Goal: Task Accomplishment & Management: Complete application form

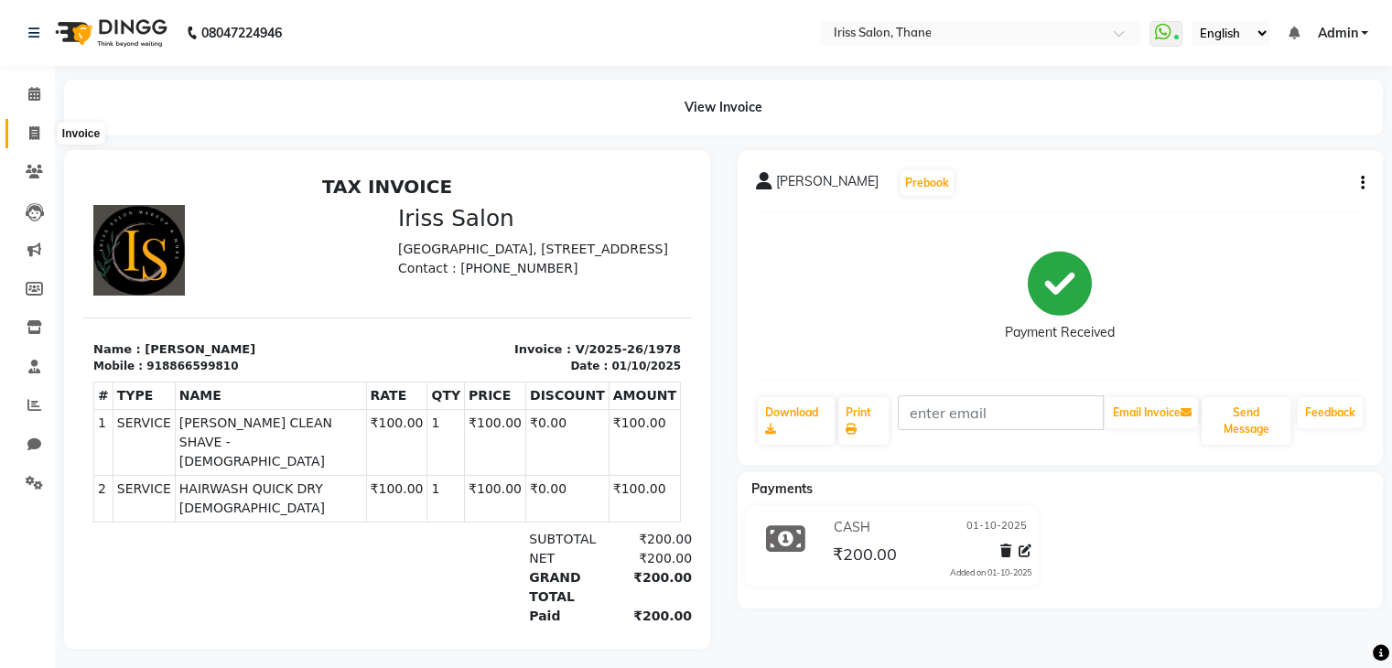
click at [31, 130] on icon at bounding box center [34, 133] width 10 height 14
select select "service"
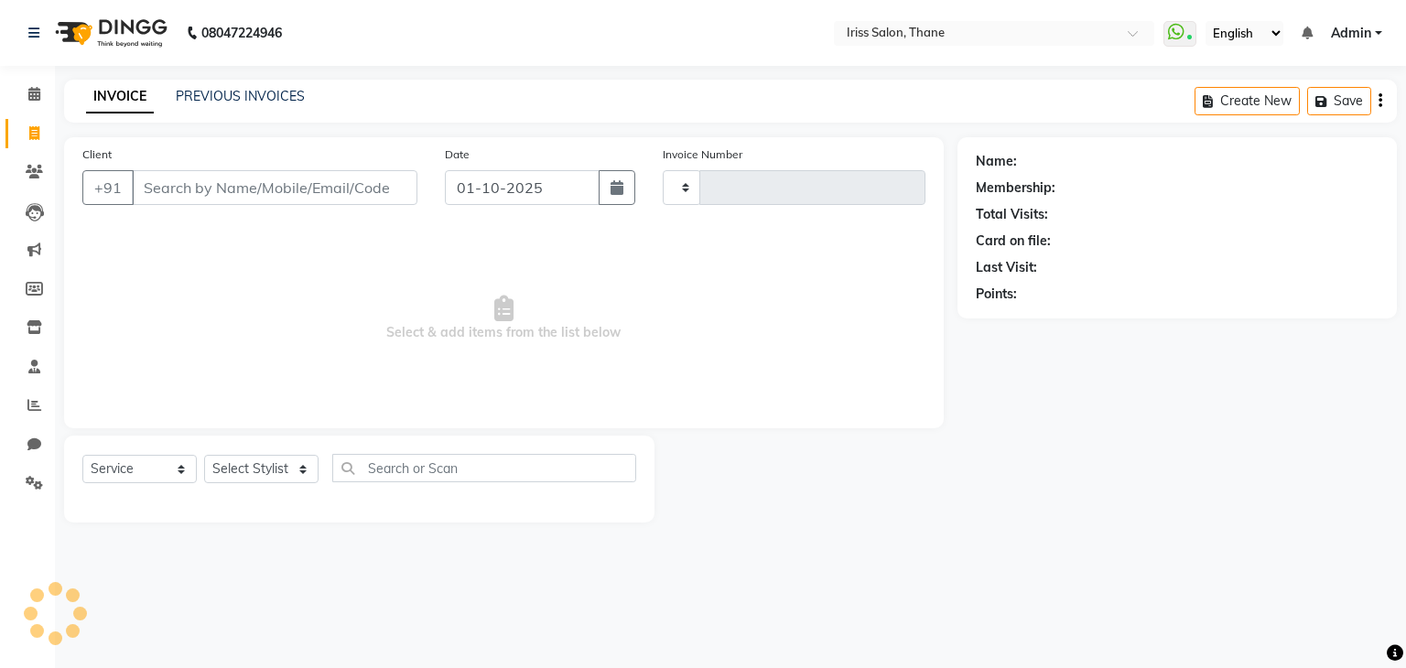
type input "1979"
select select "7676"
click at [138, 190] on input "Client" at bounding box center [275, 187] width 286 height 35
select select "product"
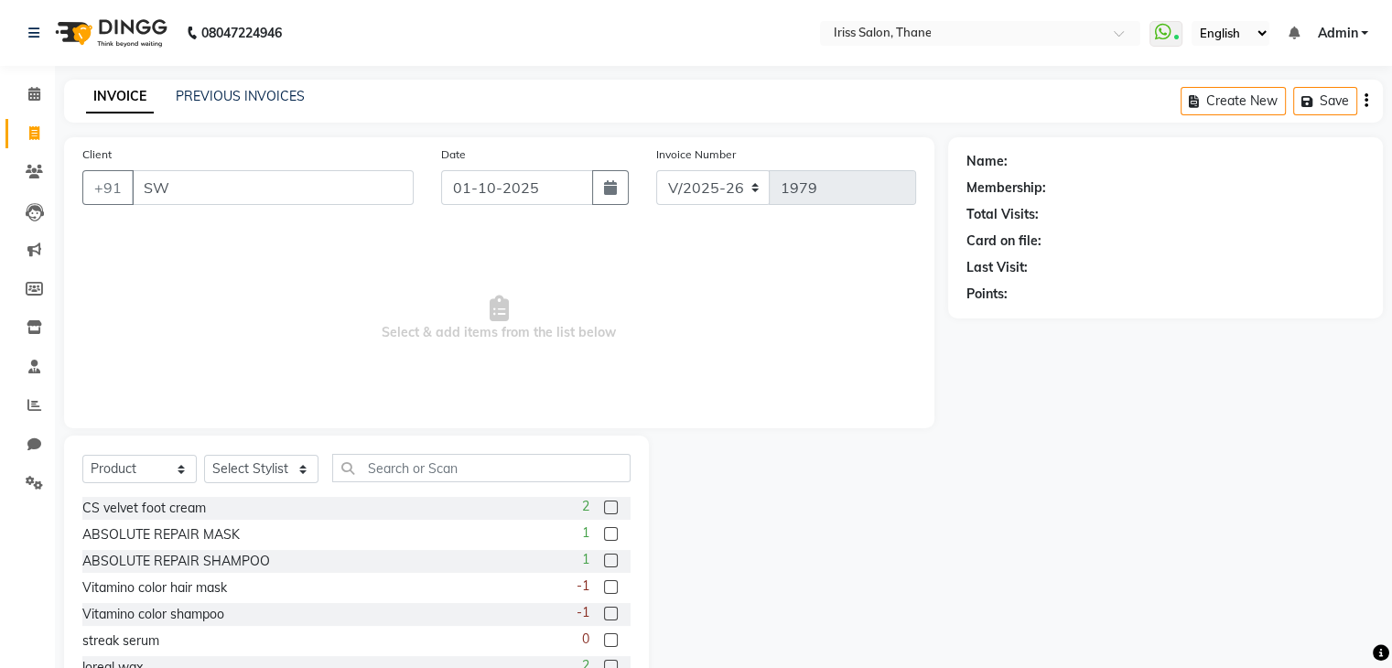
type input "S"
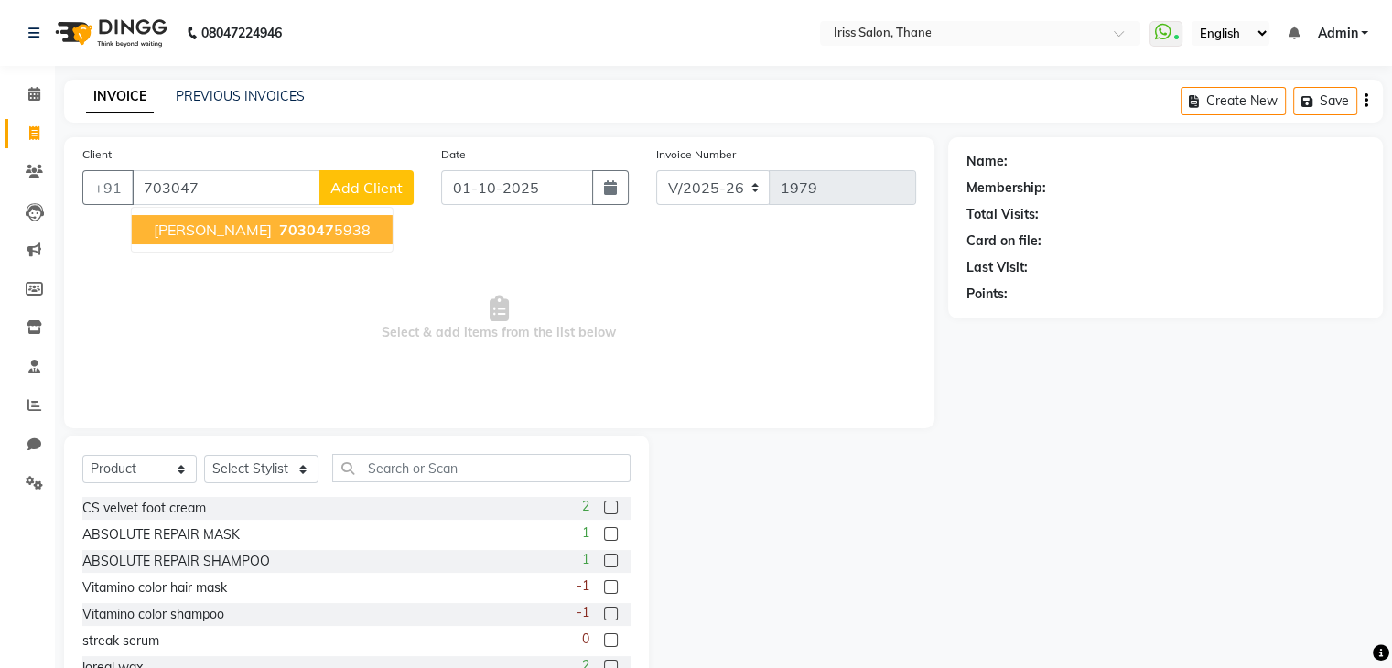
click at [200, 224] on span "[PERSON_NAME]" at bounding box center [213, 230] width 118 height 18
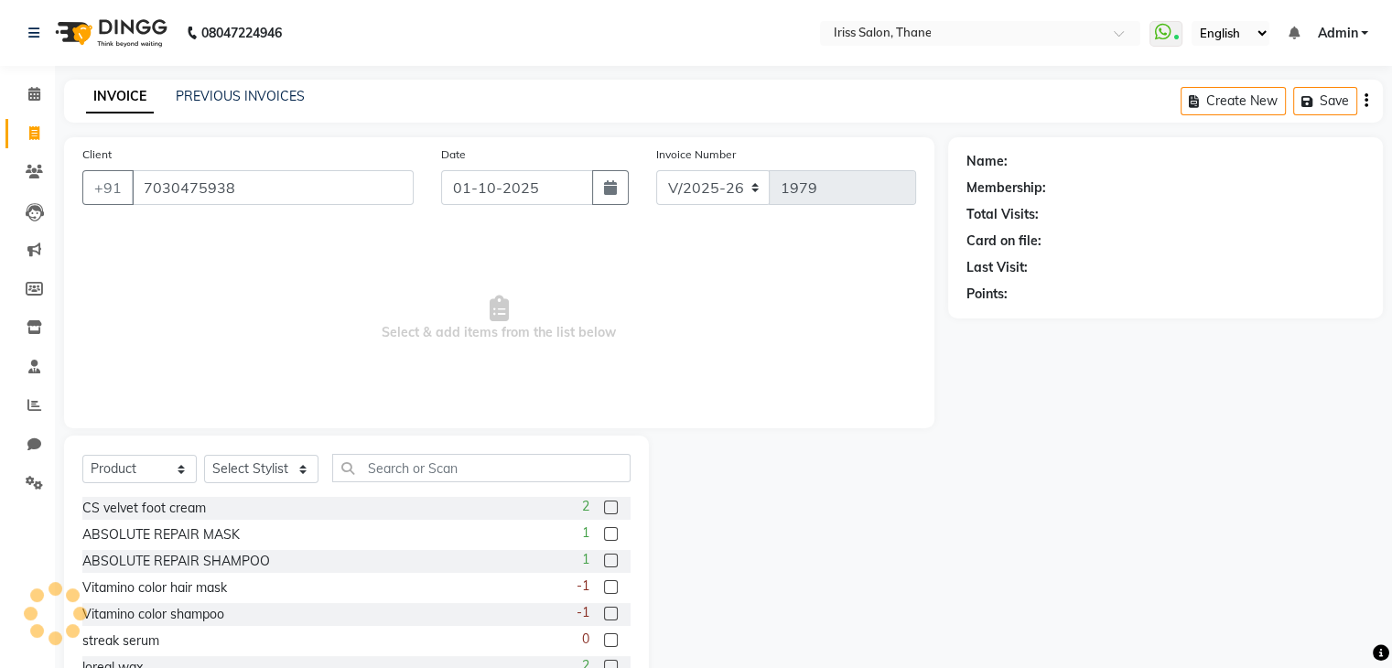
type input "7030475938"
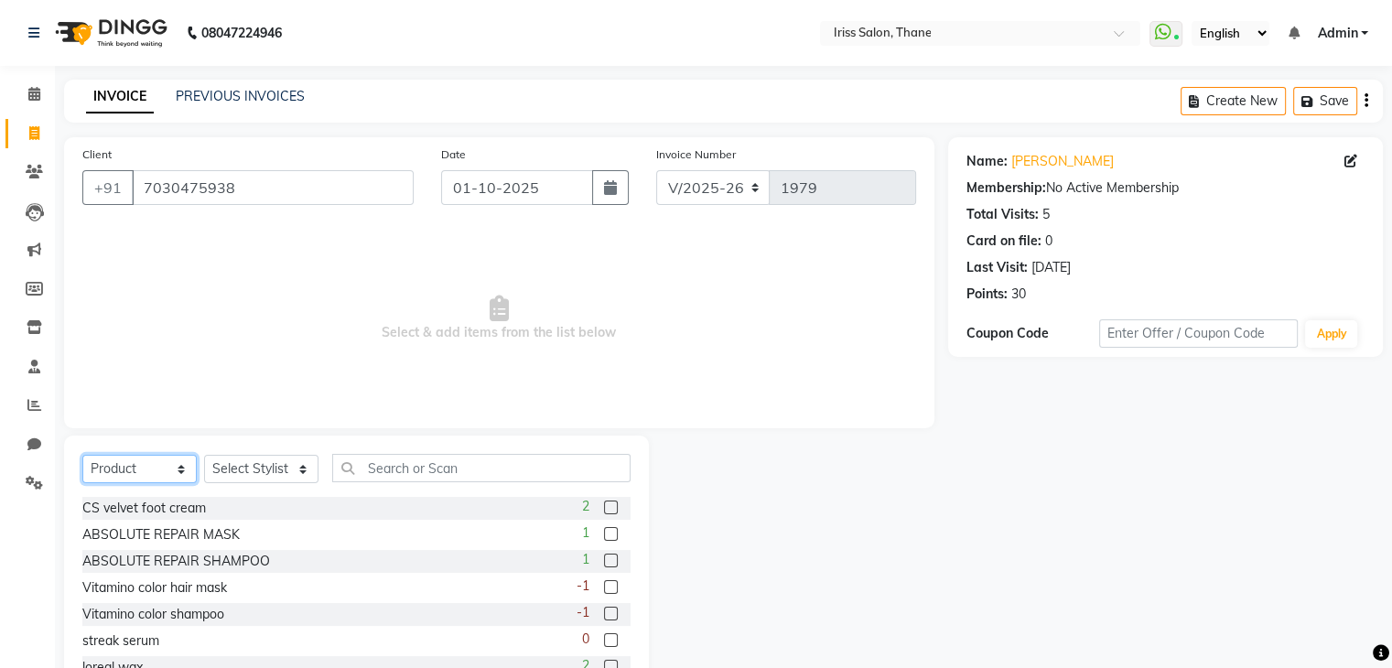
click at [185, 470] on select "Select Service Product Membership Package Voucher Prepaid Gift Card" at bounding box center [139, 469] width 114 height 28
select select "service"
click at [82, 456] on select "Select Service Product Membership Package Voucher Prepaid Gift Card" at bounding box center [139, 469] width 114 height 28
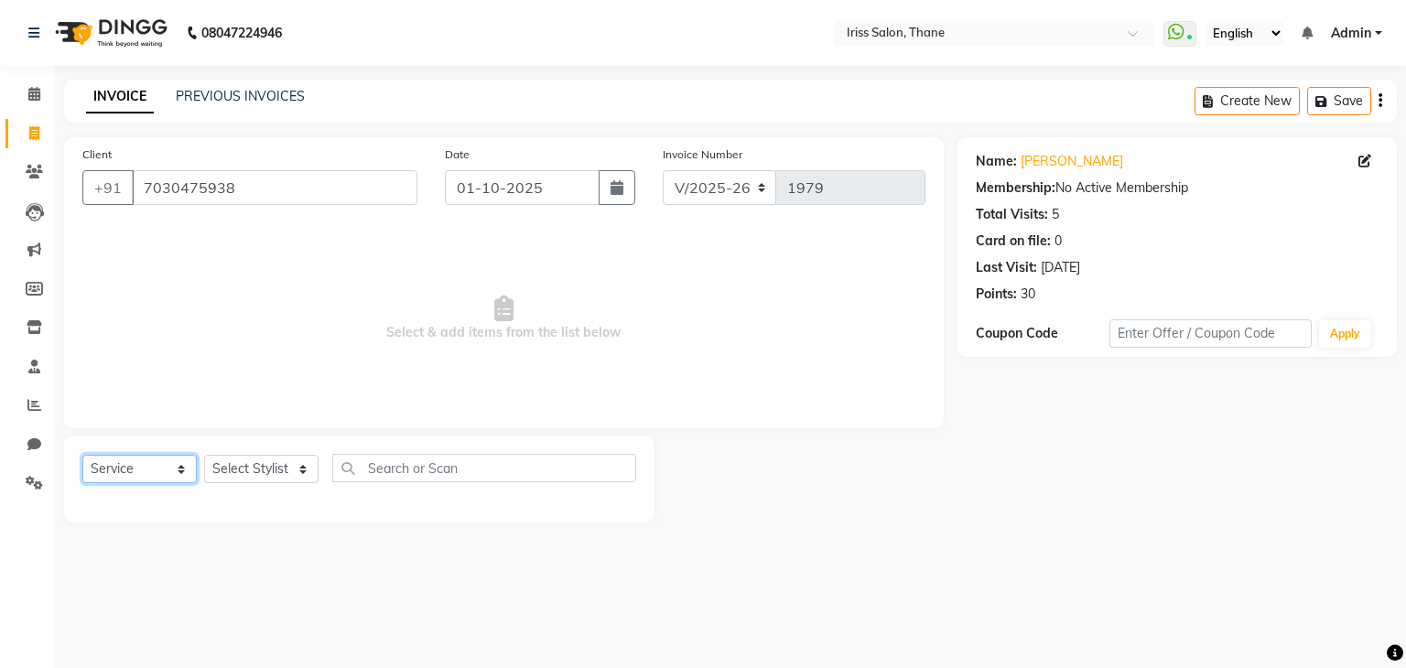
click at [179, 480] on select "Select Service Product Membership Package Voucher Prepaid Gift Card" at bounding box center [139, 469] width 114 height 28
click at [303, 471] on select "Select Stylist Alzeem [PERSON_NAME] [PERSON_NAME] [PERSON_NAME] [PERSON_NAME] […" at bounding box center [261, 469] width 114 height 28
select select "67965"
click at [204, 456] on select "Select Stylist Alzeem [PERSON_NAME] [PERSON_NAME] [PERSON_NAME] [PERSON_NAME] […" at bounding box center [261, 469] width 114 height 28
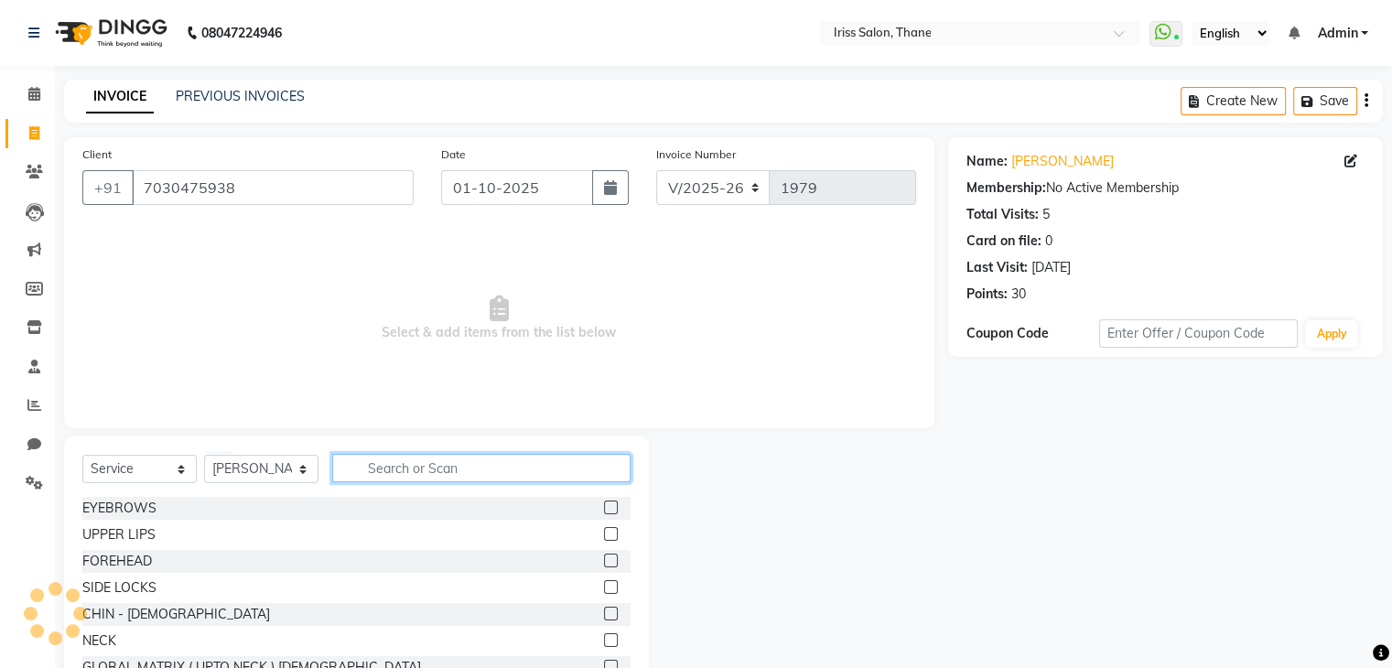
click at [367, 467] on input "text" at bounding box center [481, 468] width 298 height 28
click at [366, 466] on input "text" at bounding box center [481, 468] width 298 height 28
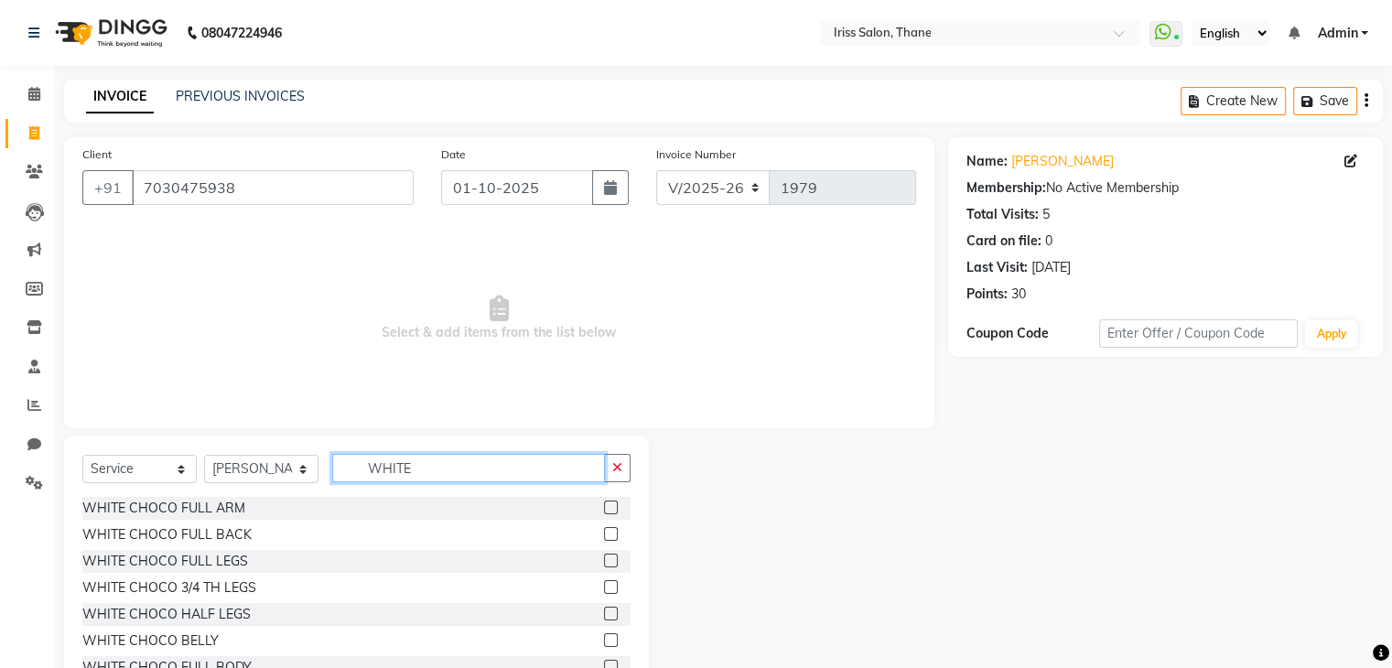
type input "WHITE"
click at [604, 506] on label at bounding box center [611, 508] width 14 height 14
click at [604, 506] on input "checkbox" at bounding box center [610, 508] width 12 height 12
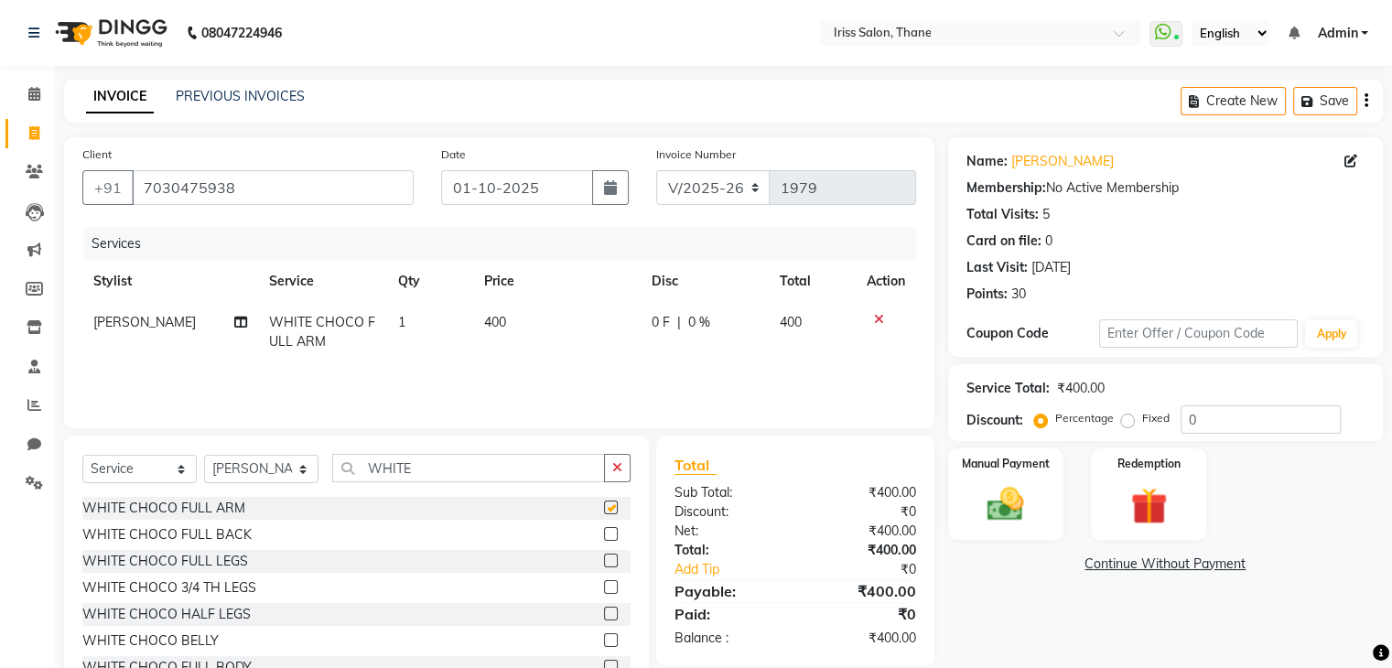
checkbox input "false"
click at [604, 610] on label at bounding box center [611, 614] width 14 height 14
click at [604, 610] on input "checkbox" at bounding box center [610, 615] width 12 height 12
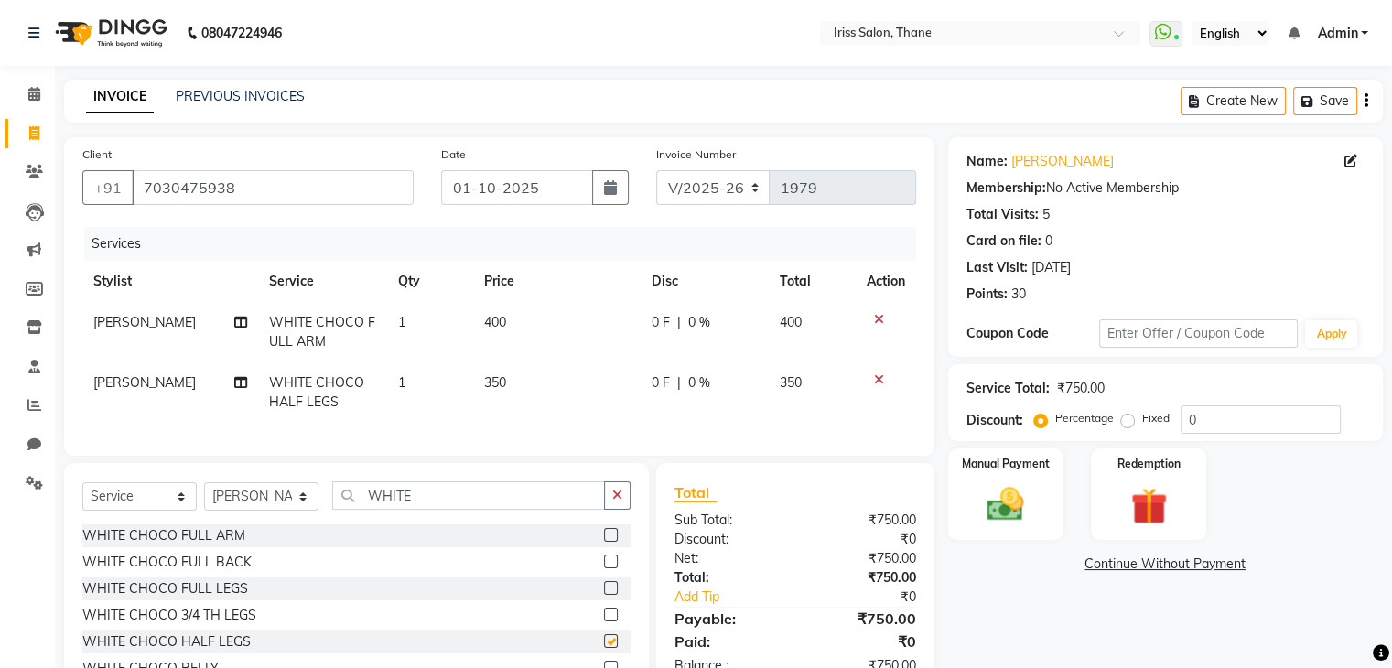
checkbox input "false"
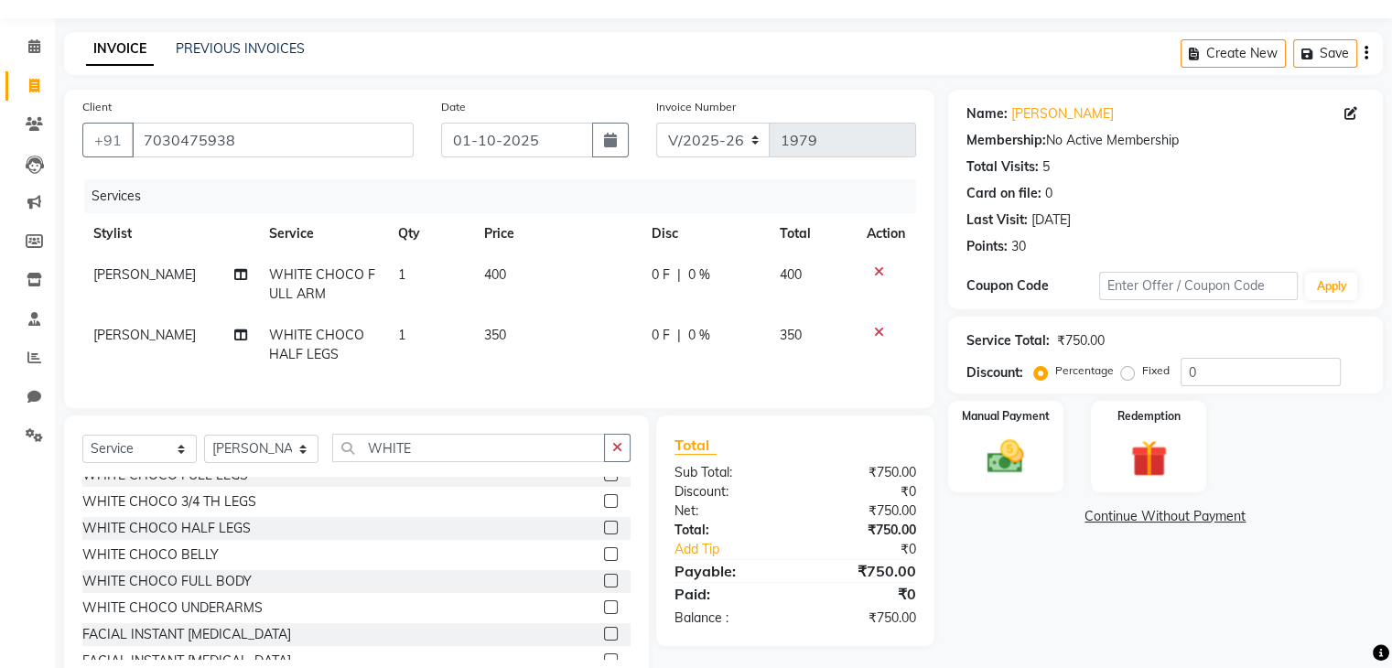
scroll to position [68, 0]
click at [604, 610] on div at bounding box center [617, 606] width 27 height 23
click at [604, 612] on label at bounding box center [611, 606] width 14 height 14
click at [604, 612] on input "checkbox" at bounding box center [610, 606] width 12 height 12
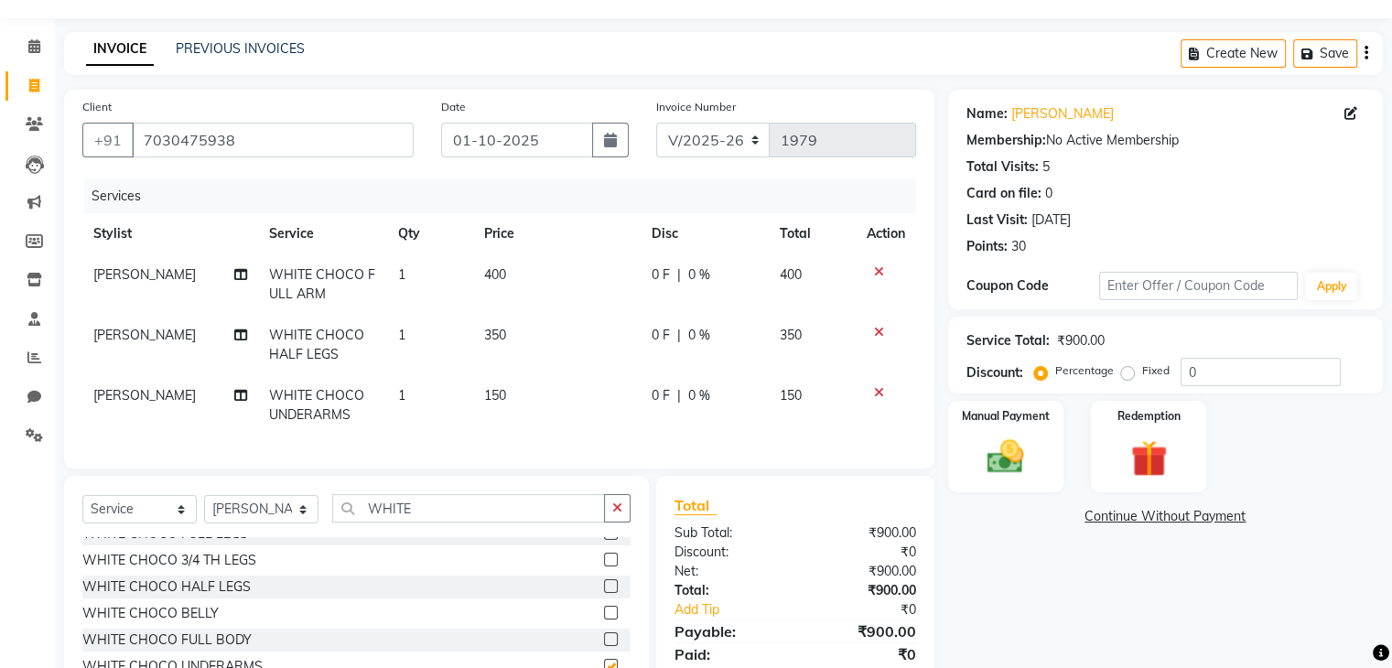
checkbox input "false"
click at [1194, 372] on input "0" at bounding box center [1261, 372] width 160 height 28
type input "10"
click at [1005, 462] on img at bounding box center [1005, 458] width 61 height 44
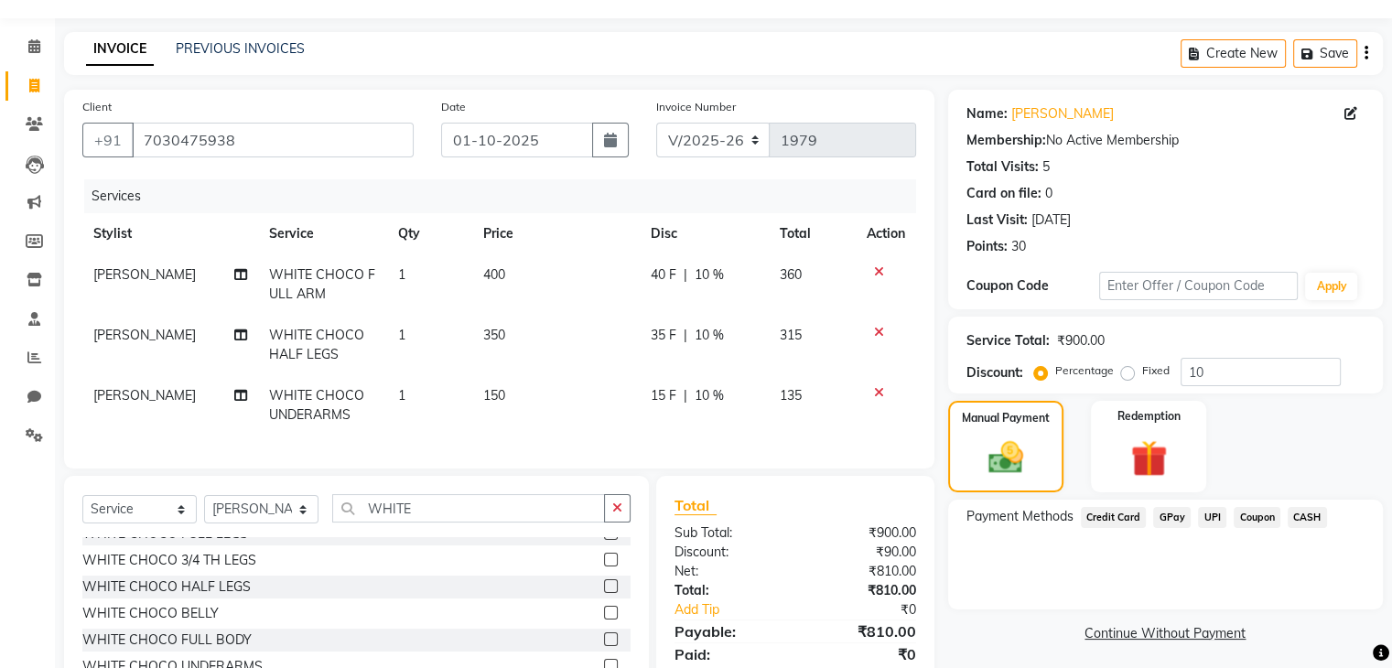
click at [1209, 519] on span "UPI" at bounding box center [1212, 517] width 28 height 21
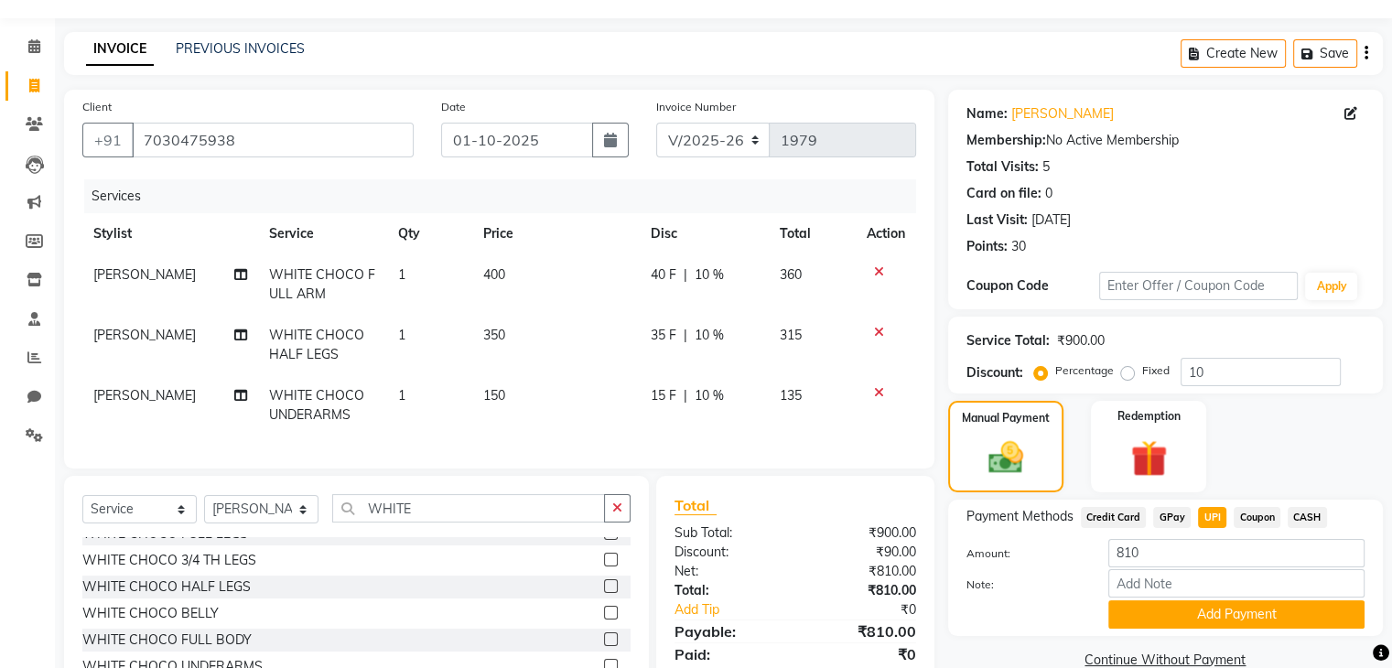
scroll to position [167, 0]
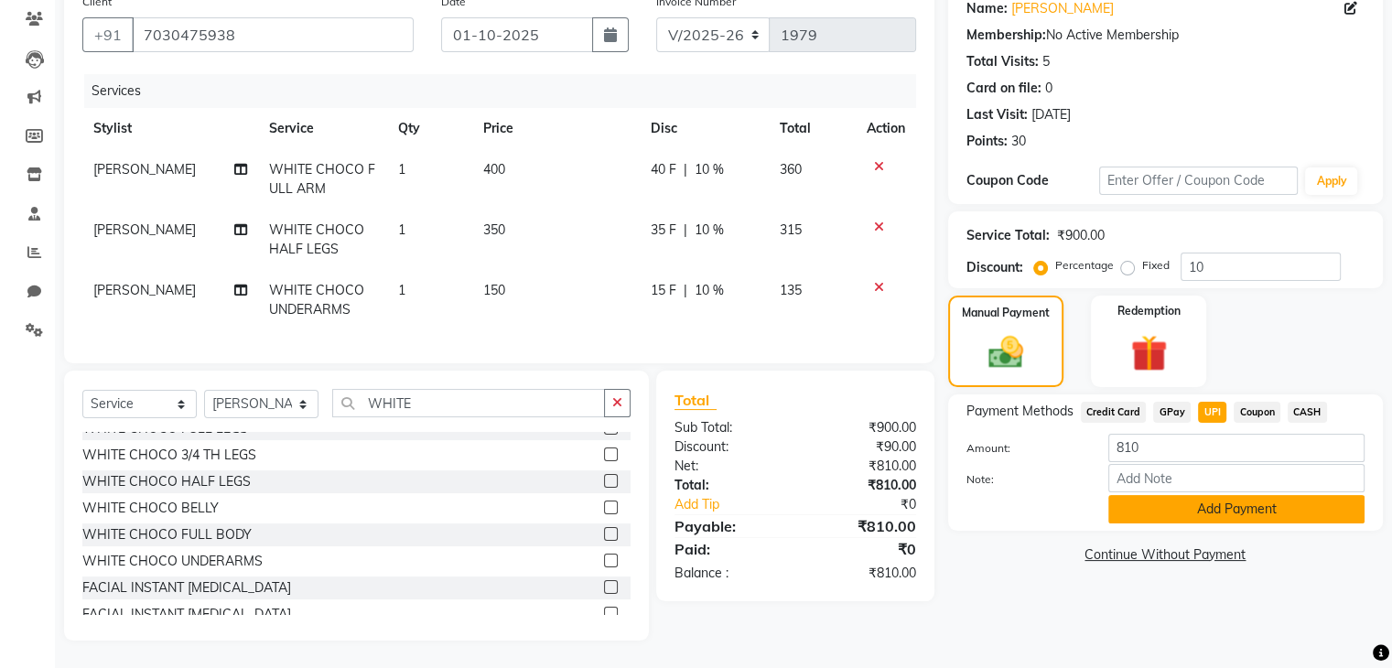
click at [1222, 495] on button "Add Payment" at bounding box center [1236, 509] width 256 height 28
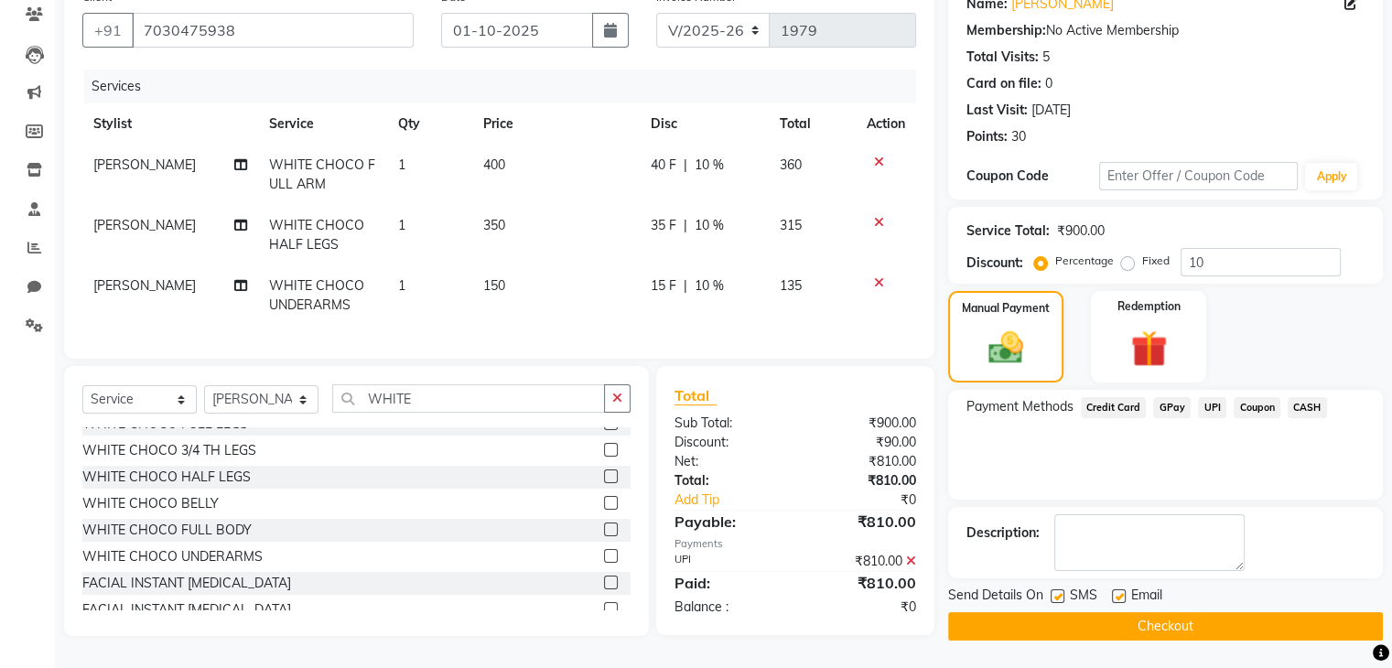
click at [1150, 616] on button "Checkout" at bounding box center [1165, 626] width 435 height 28
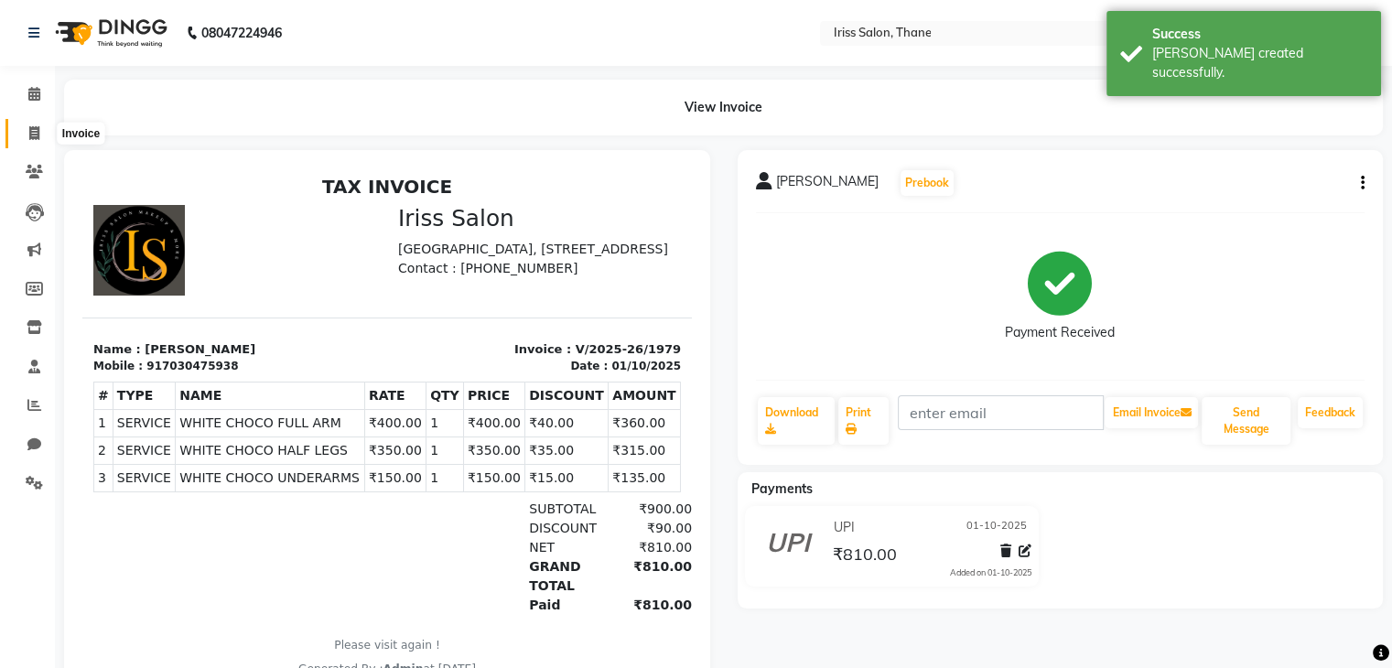
click at [32, 131] on icon at bounding box center [34, 133] width 10 height 14
select select "service"
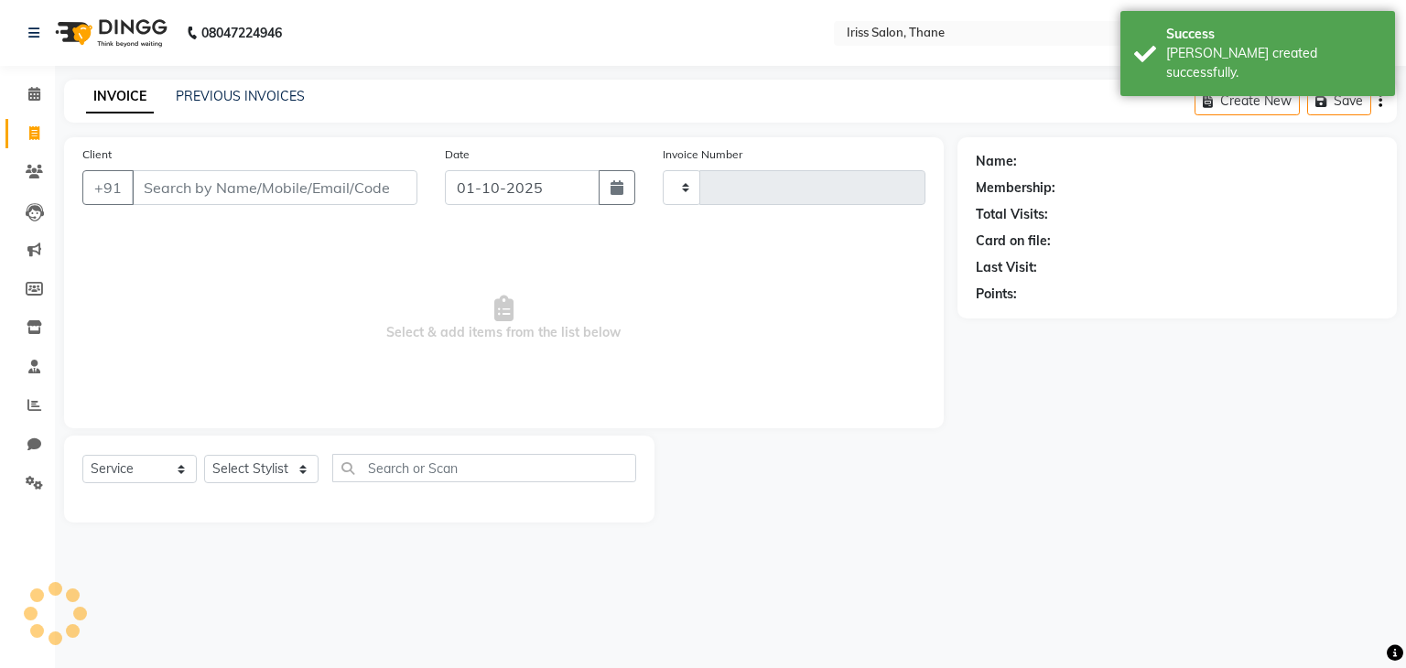
type input "1980"
select select "7676"
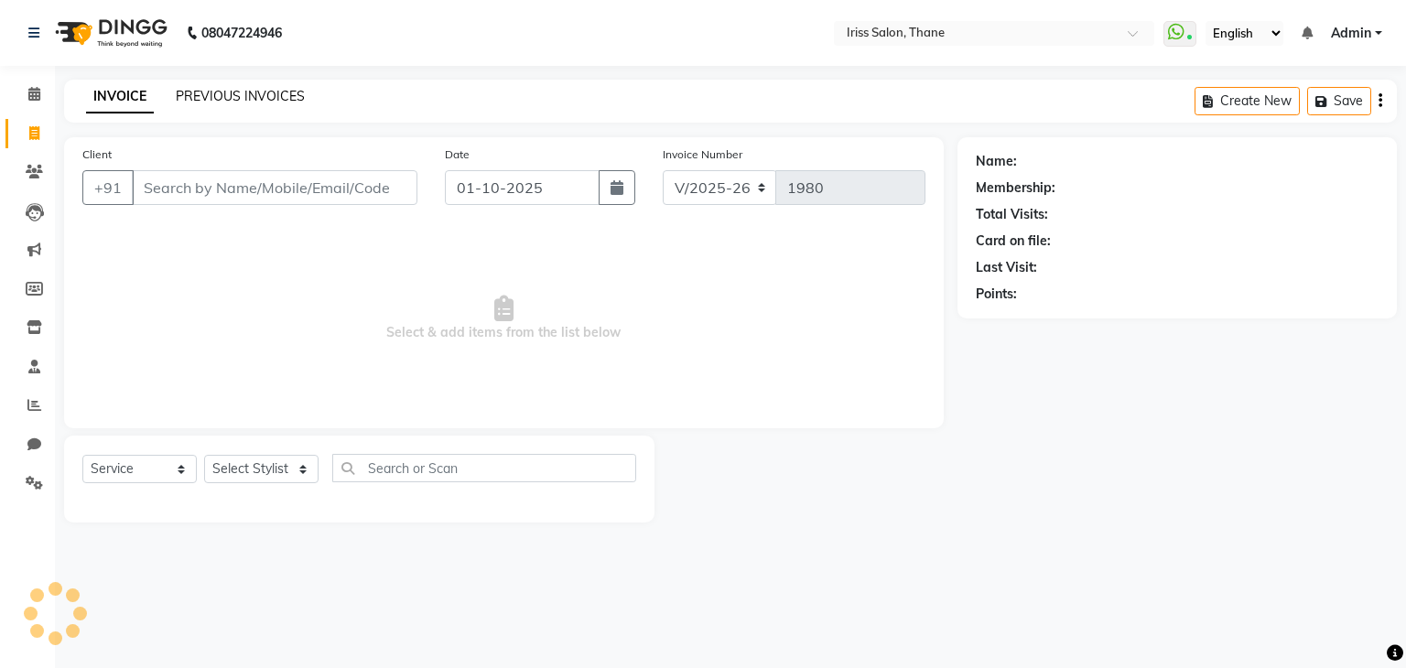
click at [223, 100] on link "PREVIOUS INVOICES" at bounding box center [240, 96] width 129 height 16
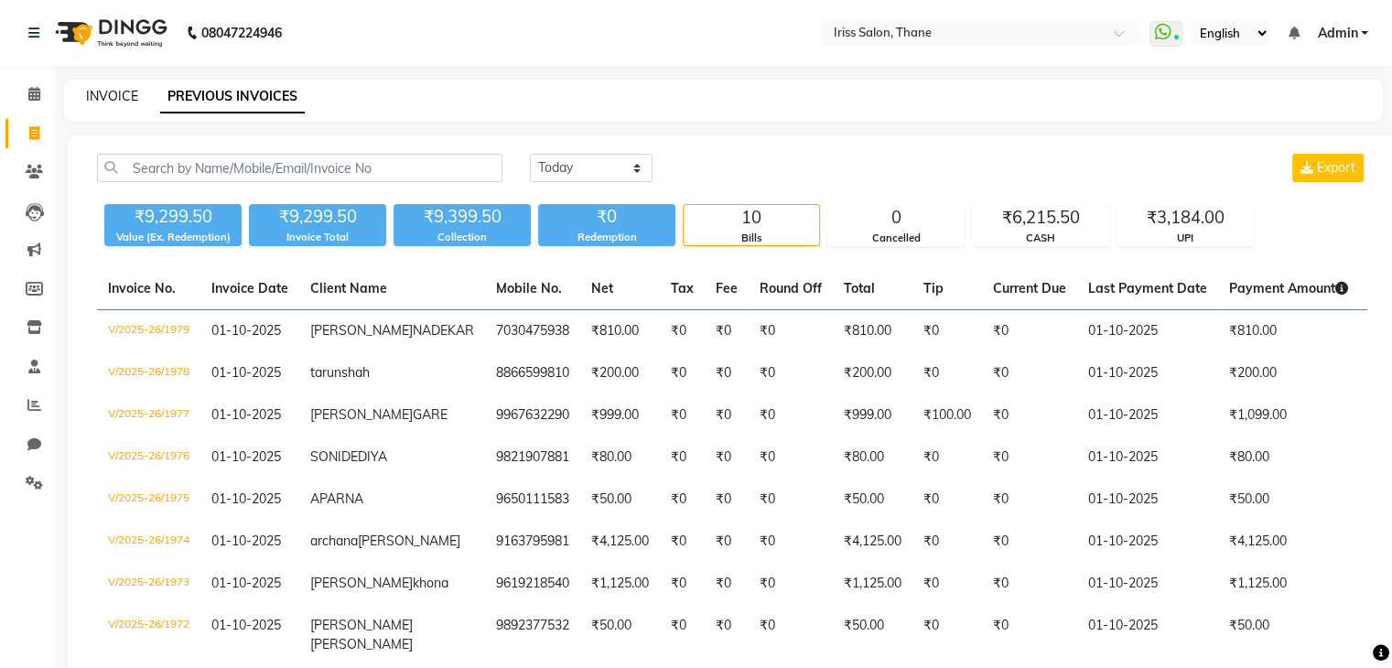
click at [114, 100] on link "INVOICE" at bounding box center [112, 96] width 52 height 16
select select "7676"
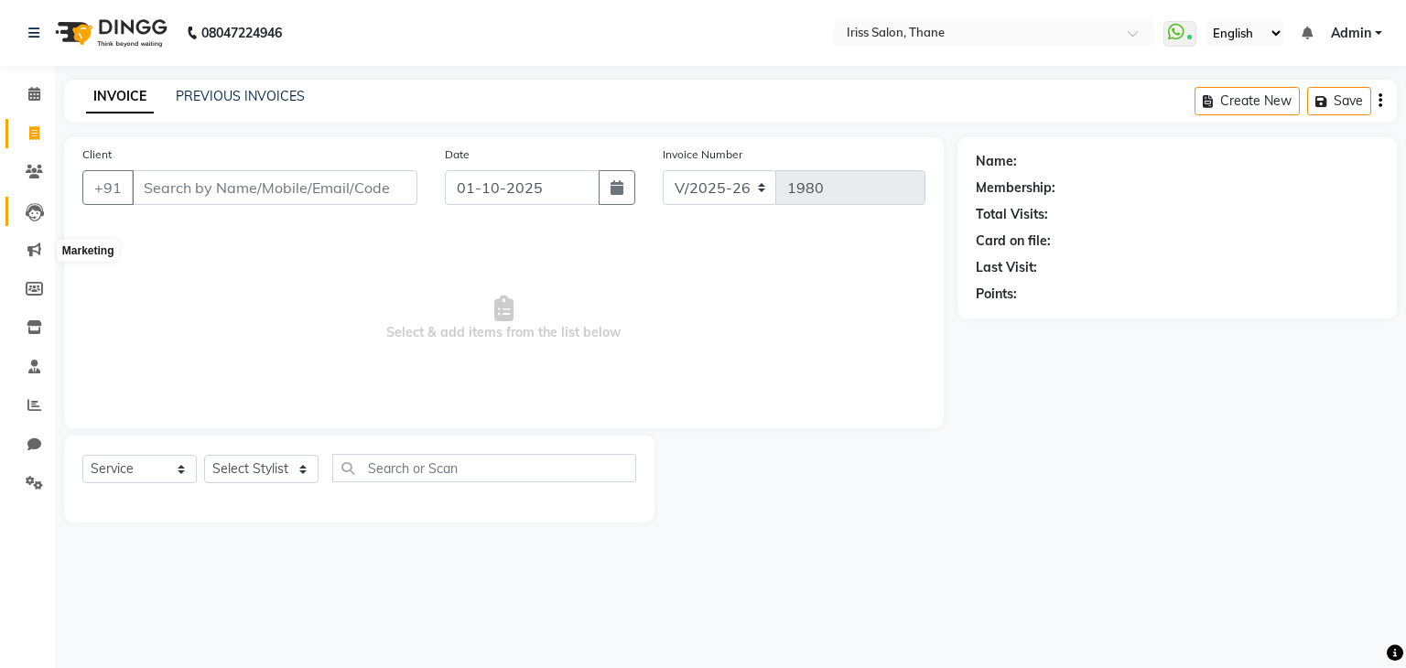
select select "product"
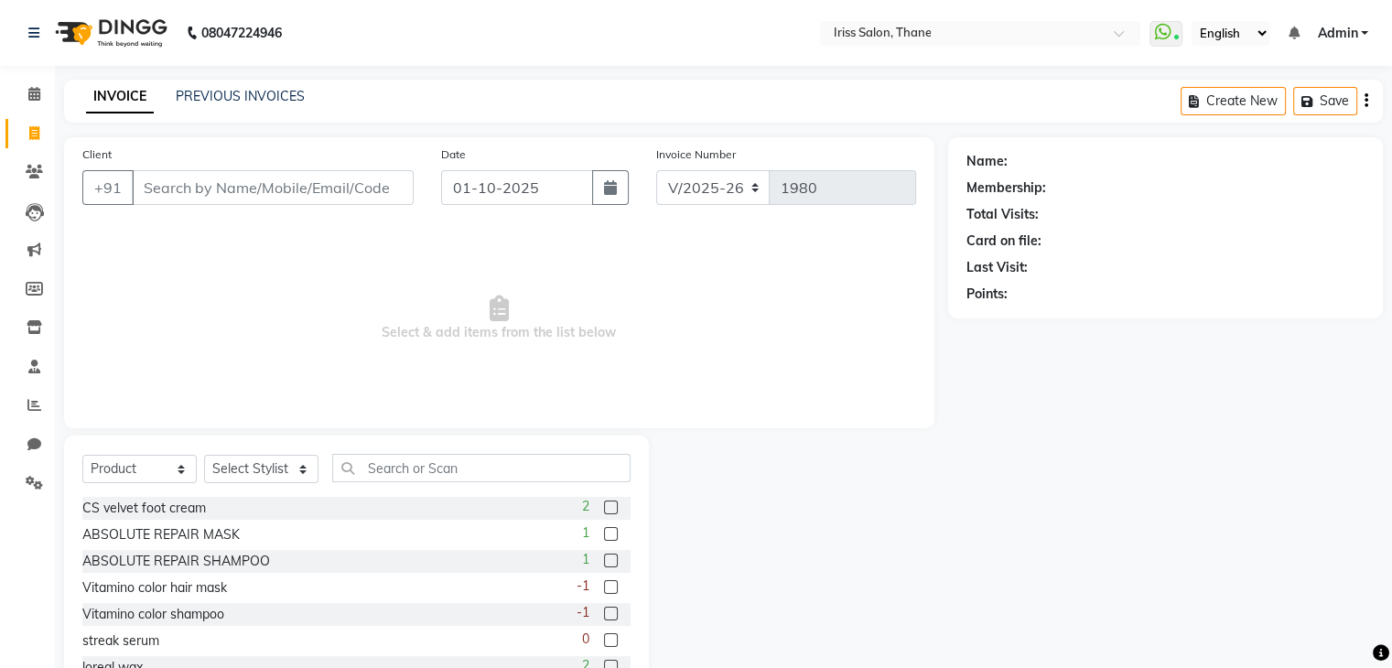
click at [149, 187] on input "Client" at bounding box center [273, 187] width 282 height 35
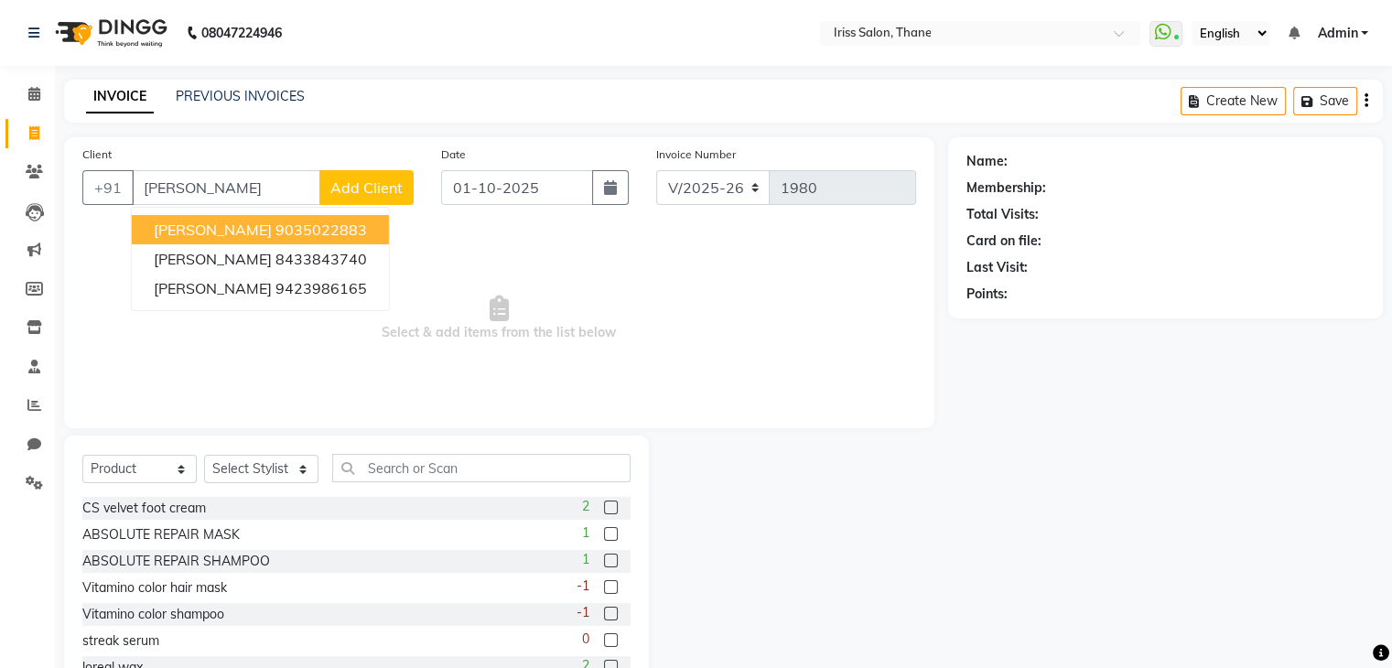
click at [272, 221] on span "[PERSON_NAME]" at bounding box center [213, 230] width 118 height 18
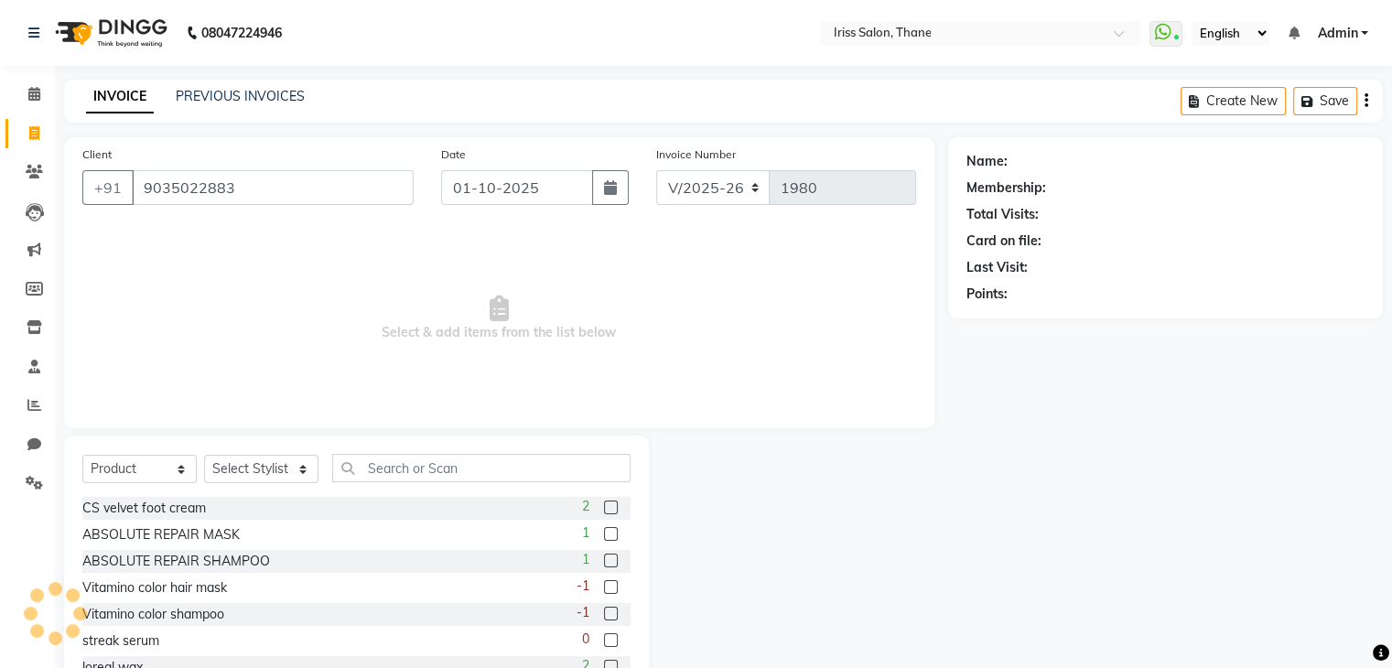
type input "9035022883"
select select "1: Object"
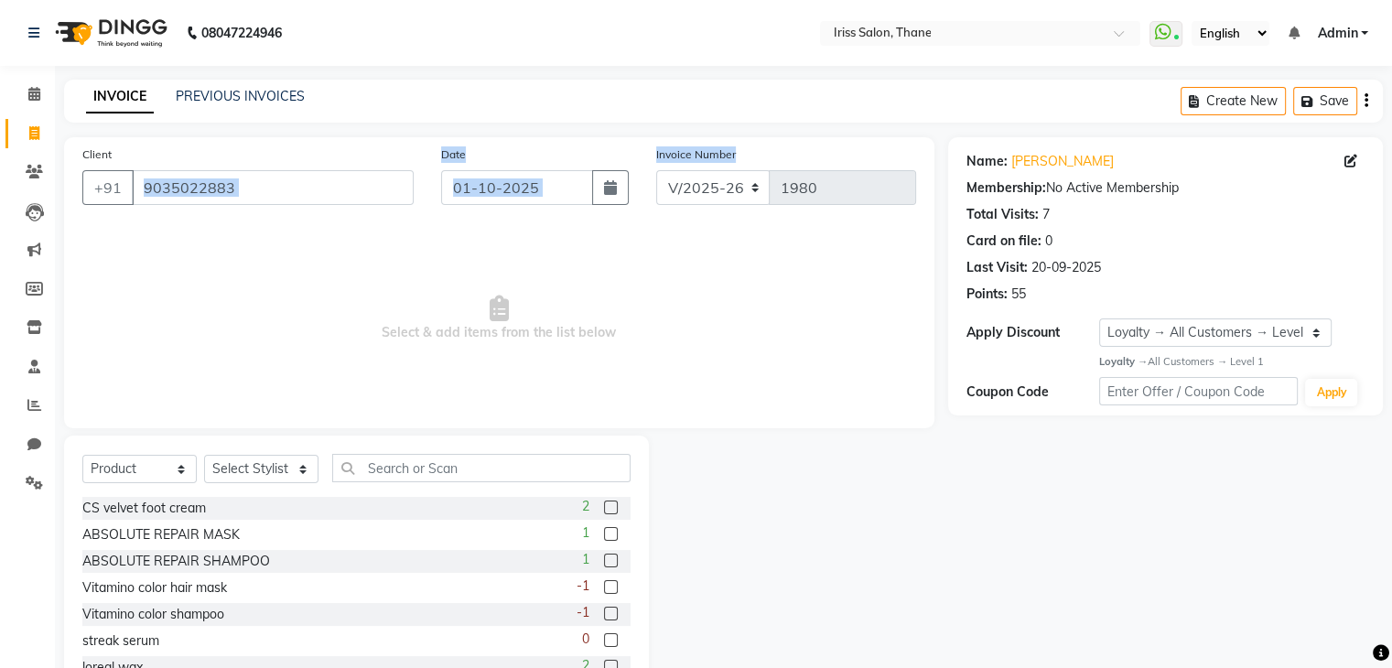
drag, startPoint x: 295, startPoint y: 221, endPoint x: 981, endPoint y: 229, distance: 686.5
click at [981, 229] on div "Client [PHONE_NUMBER] Date [DATE] Invoice Number V/2025 V/[PHONE_NUMBER] Select…" at bounding box center [723, 421] width 1346 height 568
click at [1220, 259] on div "Last Visit: [DATE]" at bounding box center [1165, 267] width 398 height 19
